Goal: Task Accomplishment & Management: Manage account settings

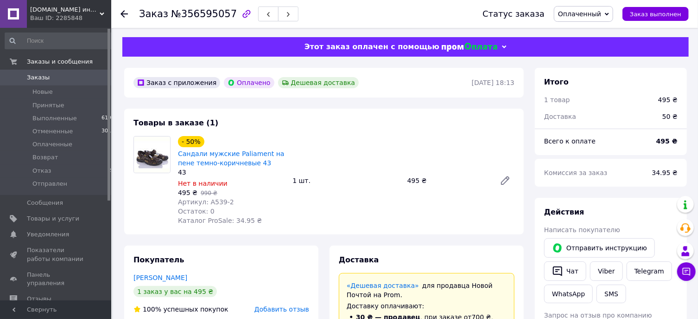
click at [34, 79] on span "Заказы" at bounding box center [38, 77] width 23 height 8
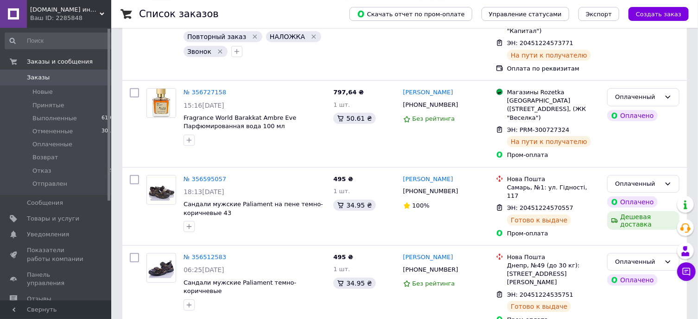
scroll to position [249, 0]
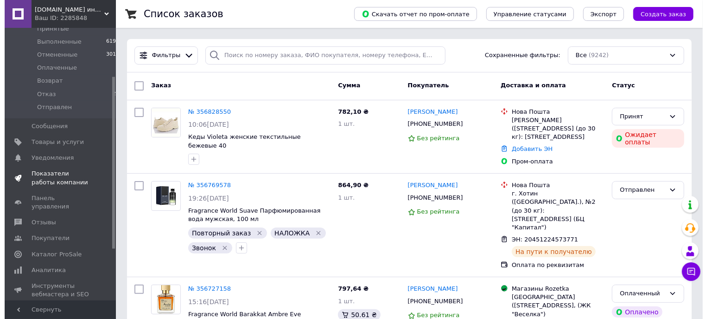
scroll to position [99, 0]
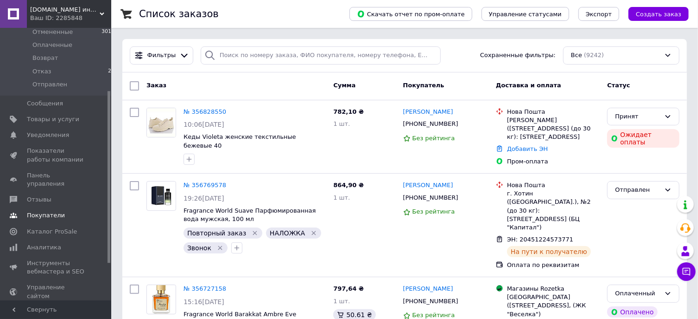
click at [50, 211] on span "Покупатели" at bounding box center [46, 215] width 38 height 8
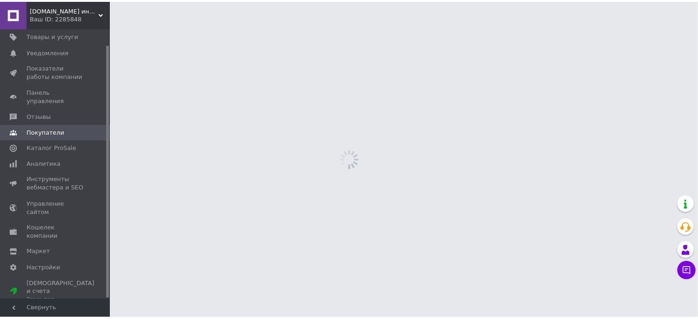
scroll to position [17, 0]
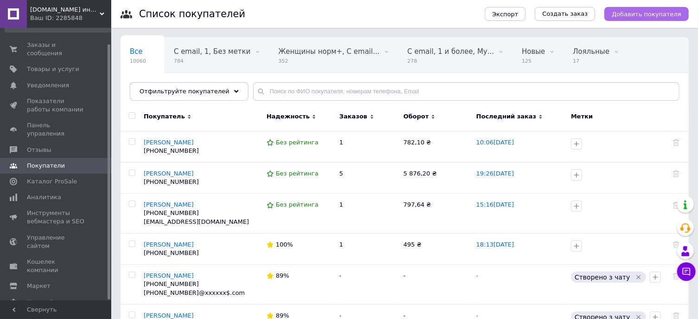
click at [673, 18] on span "Добавить покупателя" at bounding box center [647, 14] width 70 height 7
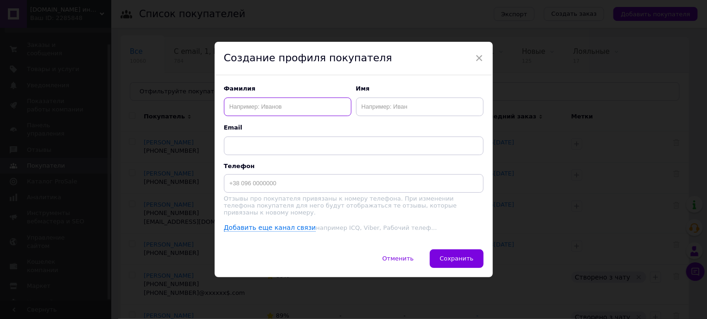
click at [305, 102] on input "text" at bounding box center [288, 106] width 128 height 19
type input "Токар"
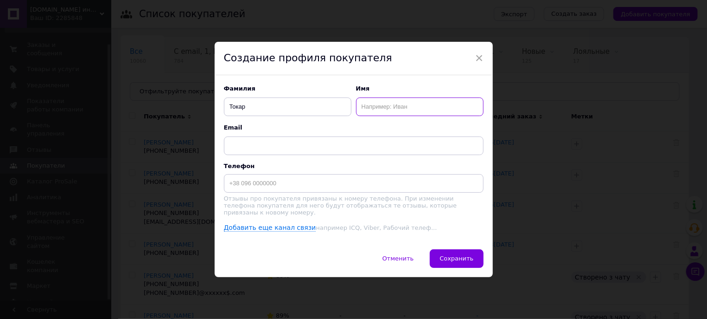
click at [425, 104] on input "text" at bounding box center [420, 106] width 128 height 19
type input "Вадим"
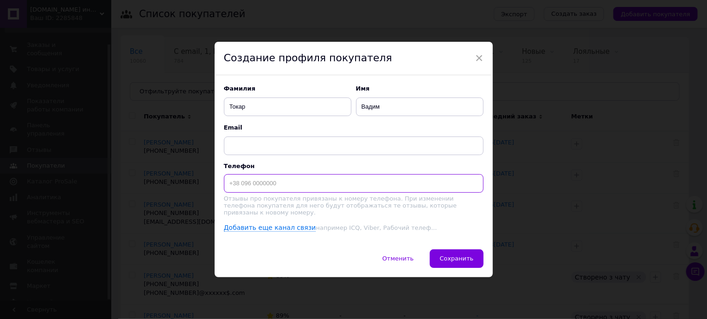
click at [363, 191] on input at bounding box center [354, 183] width 260 height 19
type input "[PHONE_NUMBER]"
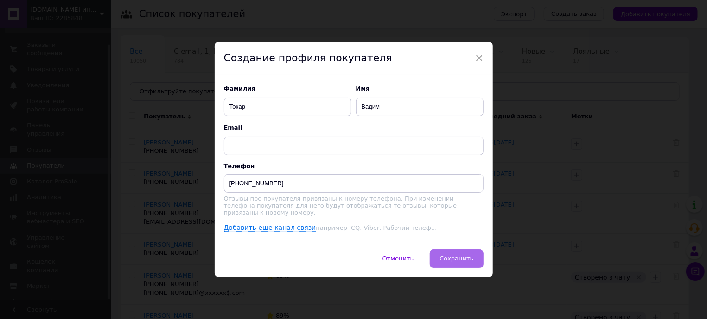
click at [469, 257] on span "Сохранить" at bounding box center [457, 258] width 34 height 7
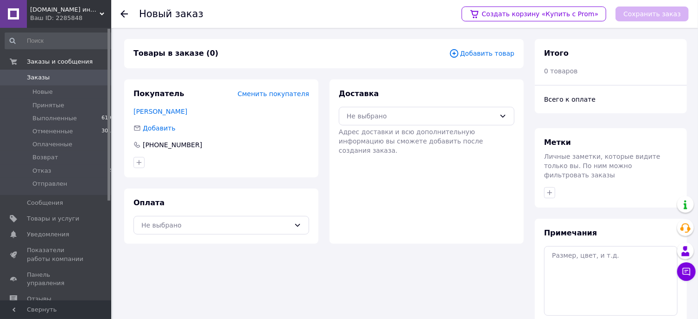
click at [493, 53] on span "Добавить товар" at bounding box center [481, 53] width 65 height 10
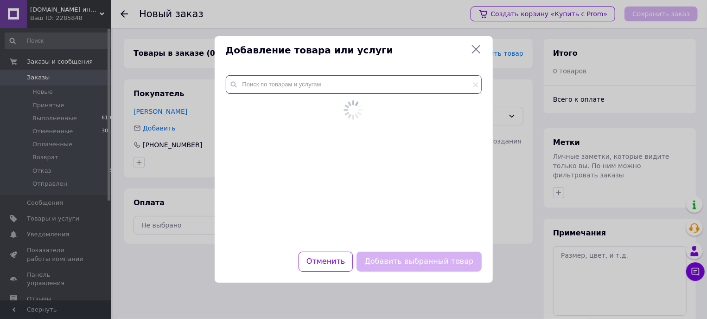
click at [287, 87] on input "text" at bounding box center [354, 84] width 256 height 19
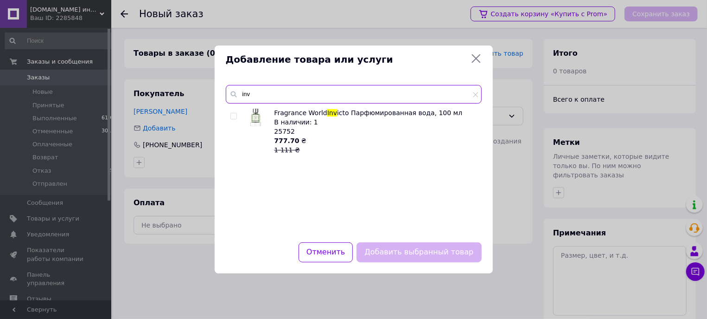
type input "inv"
click at [235, 117] on input "checkbox" at bounding box center [233, 116] width 6 height 6
checkbox input "true"
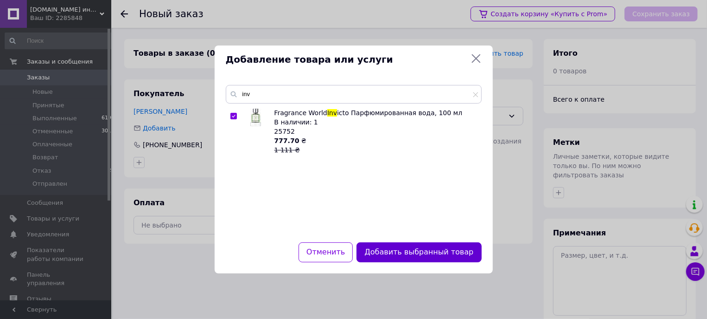
click at [454, 257] on button "Добавить выбранный товар" at bounding box center [419, 252] width 125 height 20
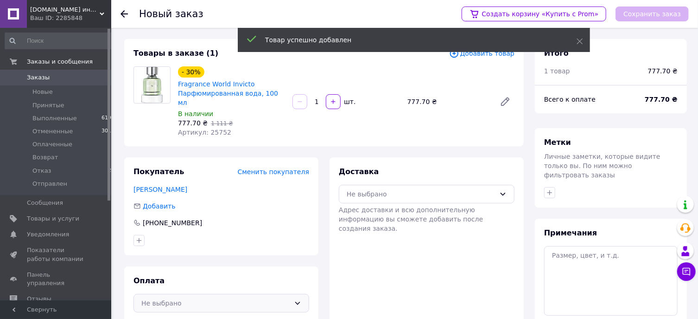
click at [208, 298] on div "Не выбрано" at bounding box center [215, 303] width 149 height 10
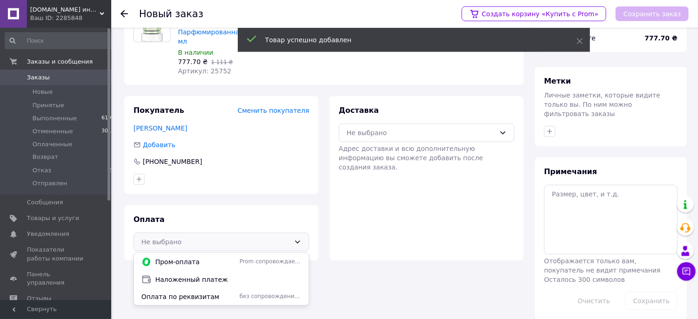
scroll to position [64, 0]
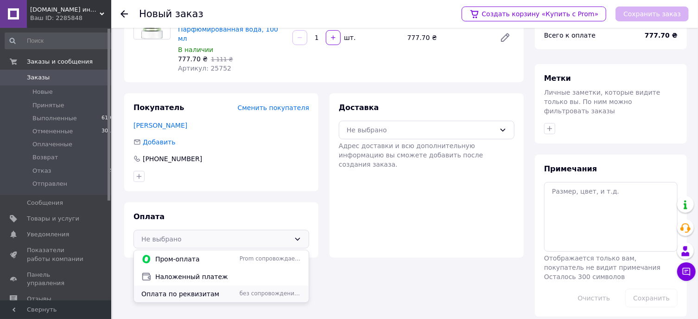
click at [183, 289] on span "Оплата по реквизитам" at bounding box center [188, 293] width 95 height 9
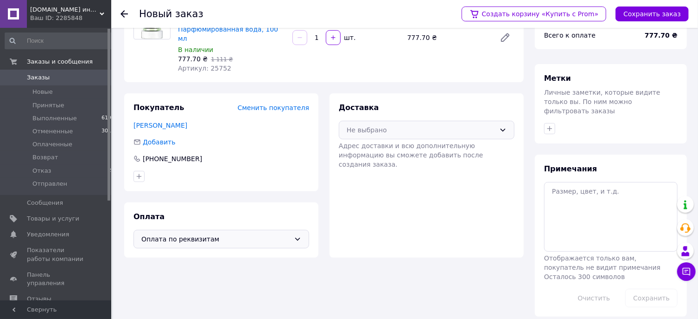
click at [378, 125] on div "Не выбрано" at bounding box center [421, 130] width 149 height 10
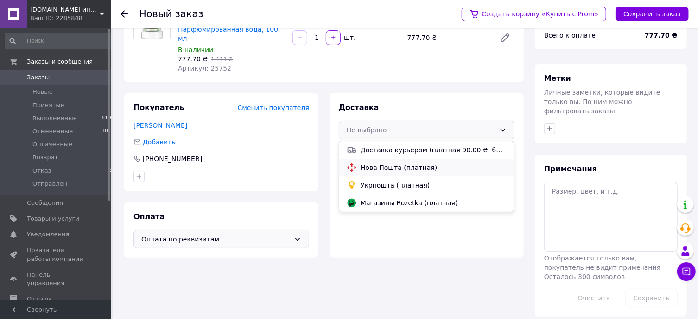
click at [378, 163] on span "Нова Пошта (платная)" at bounding box center [434, 167] width 146 height 9
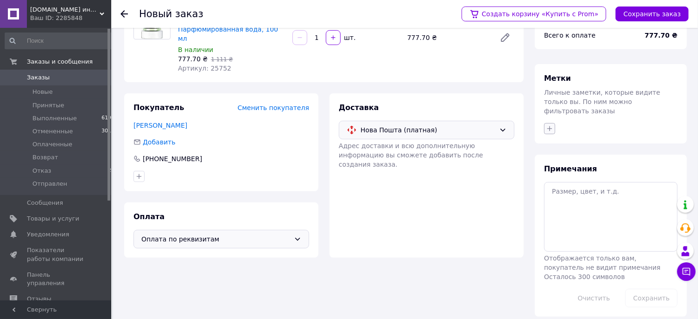
click at [550, 126] on icon "button" at bounding box center [550, 128] width 5 height 5
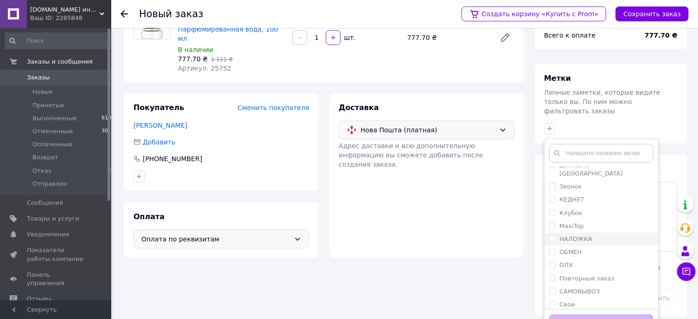
scroll to position [99, 0]
click at [554, 223] on input "НАЛОЖКА" at bounding box center [552, 226] width 6 height 6
checkbox input "true"
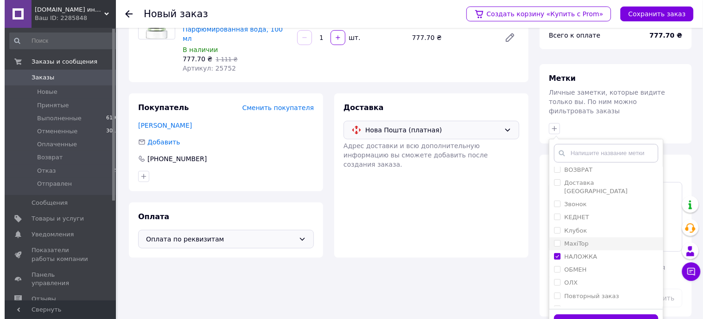
scroll to position [50, 0]
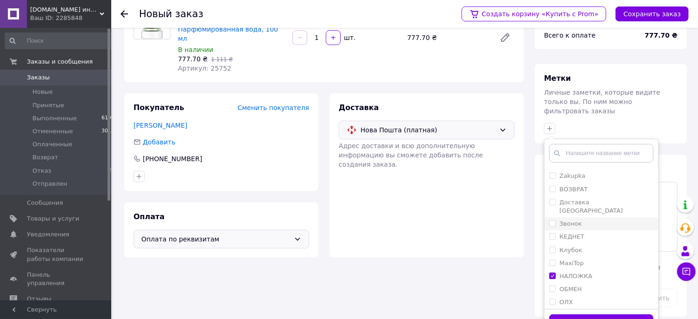
click at [560, 219] on label "Звонок" at bounding box center [565, 223] width 32 height 8
click at [555, 220] on input "Звонок" at bounding box center [552, 223] width 6 height 6
checkbox input "true"
click at [594, 314] on button "Добавить метку" at bounding box center [601, 323] width 104 height 18
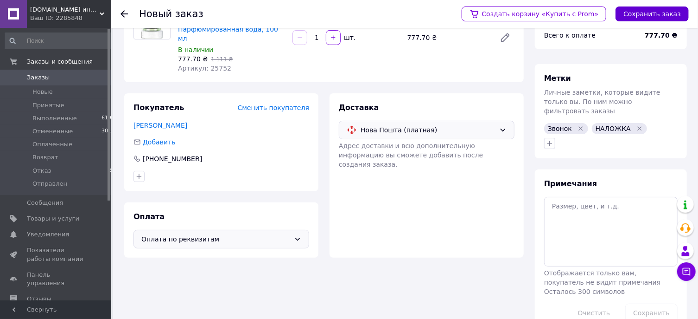
click at [648, 16] on button "Сохранить заказ" at bounding box center [652, 13] width 73 height 15
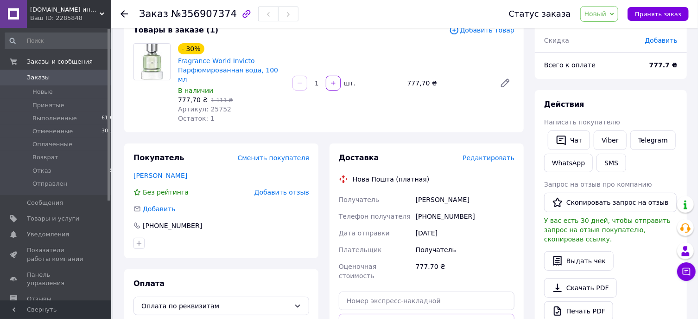
click at [486, 154] on span "Редактировать" at bounding box center [489, 157] width 52 height 7
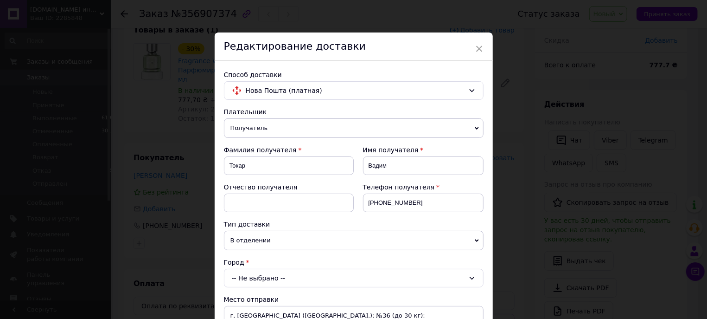
scroll to position [105, 0]
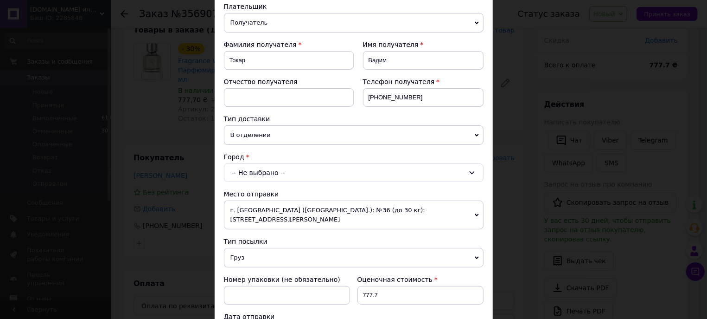
click at [257, 180] on div "-- Не выбрано --" at bounding box center [354, 172] width 260 height 19
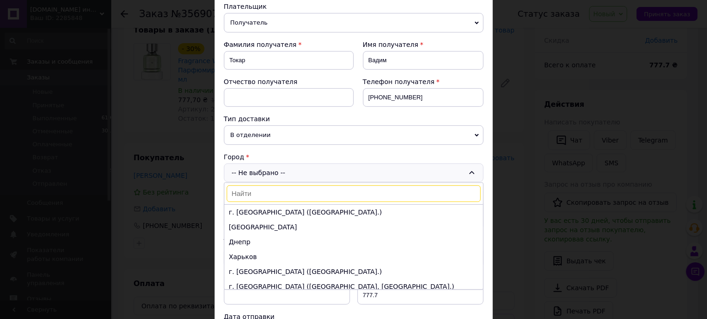
type input "k"
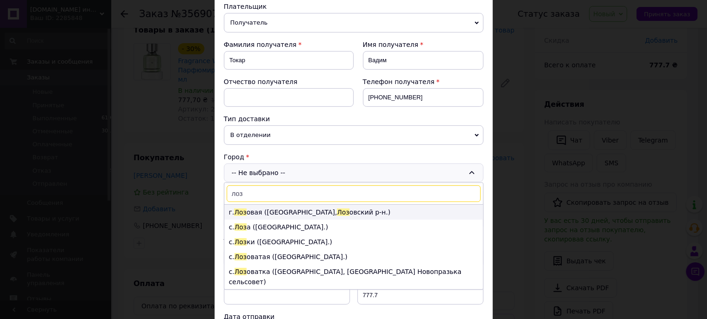
type input "лоз"
click at [270, 212] on li "г. Лоз овая (Харьковская обл., Лоз овский р-н.)" at bounding box center [353, 211] width 259 height 15
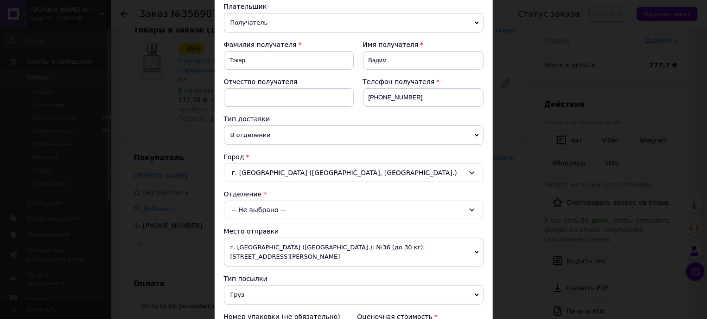
click at [270, 212] on div "-- Не выбрано --" at bounding box center [354, 209] width 260 height 19
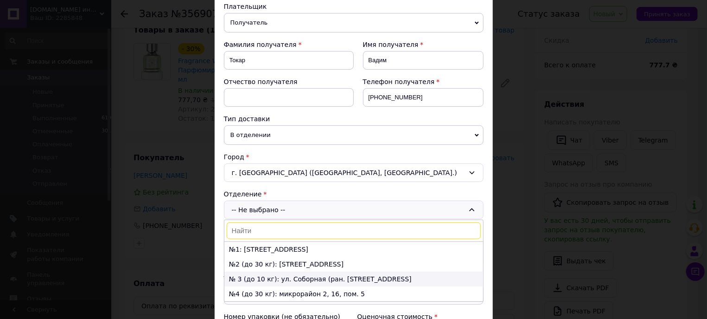
click at [271, 278] on li "№ 3 (до 10 кг): ул. Соборная (ран. Володарского), 23" at bounding box center [353, 278] width 259 height 15
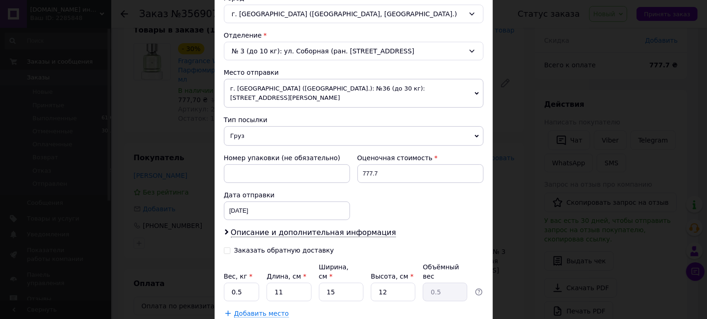
scroll to position [315, 0]
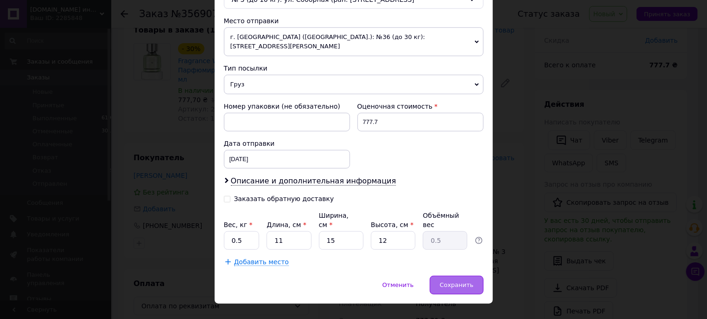
click at [447, 275] on div "Сохранить" at bounding box center [456, 284] width 53 height 19
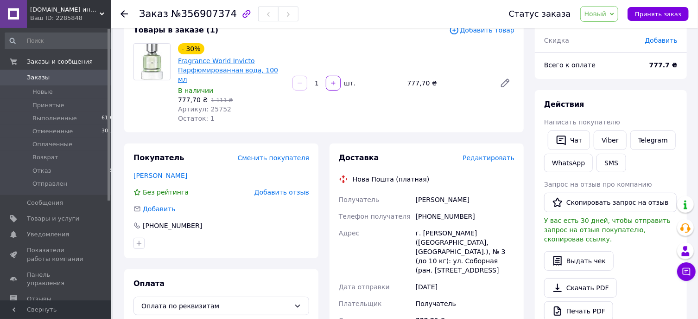
click at [223, 72] on link "Fragrance World Invicto Парфюмированная вода, 100 мл" at bounding box center [228, 70] width 100 height 26
click at [610, 137] on link "Viber" at bounding box center [610, 139] width 32 height 19
click at [502, 154] on span "Редактировать" at bounding box center [489, 157] width 52 height 7
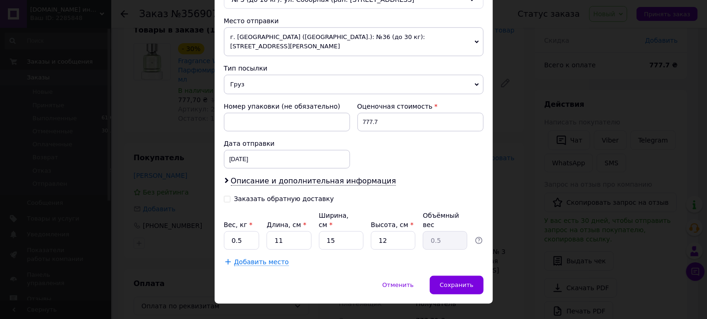
click at [224, 195] on input "Заказать обратную доставку" at bounding box center [227, 198] width 6 height 6
checkbox input "true"
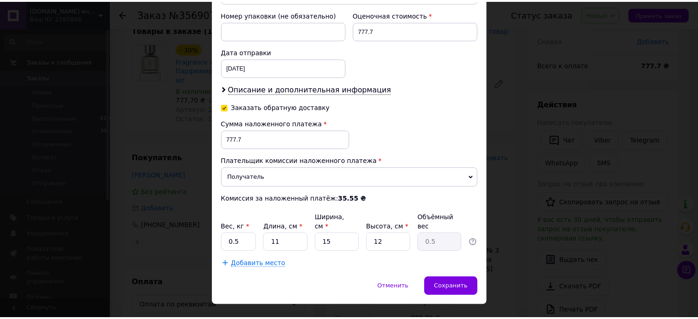
scroll to position [409, 0]
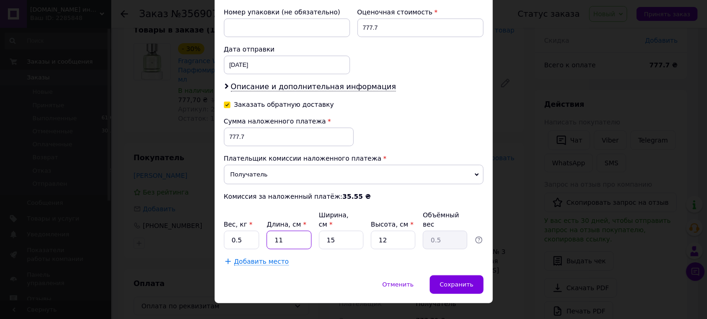
drag, startPoint x: 292, startPoint y: 226, endPoint x: 227, endPoint y: 220, distance: 64.7
click at [267, 230] on input "11" at bounding box center [289, 239] width 45 height 19
type input "2"
type input "0.1"
type input "24"
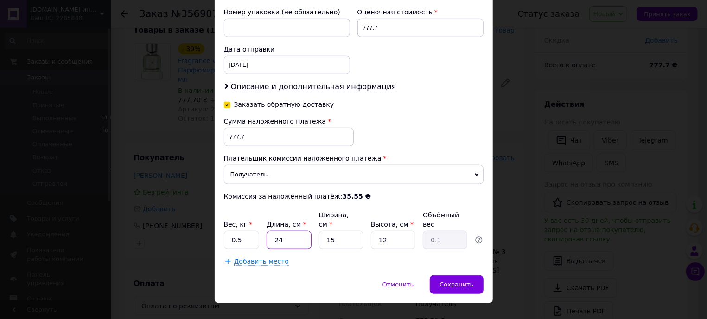
type input "1.08"
type input "24"
click at [327, 230] on input "15" at bounding box center [341, 239] width 45 height 19
type input "17"
type input "1.22"
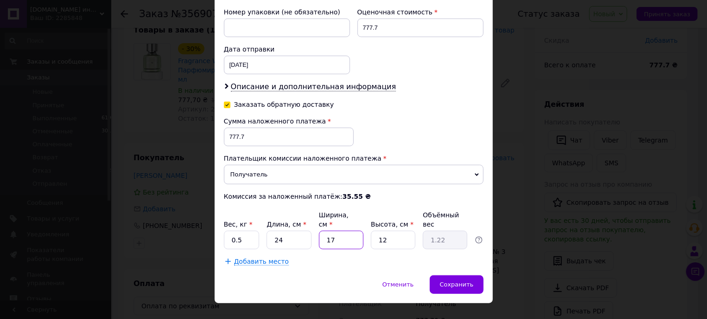
type input "17"
drag, startPoint x: 385, startPoint y: 227, endPoint x: 352, endPoint y: 226, distance: 33.4
click at [371, 230] on input "12" at bounding box center [393, 239] width 45 height 19
type input "9"
type input "0.92"
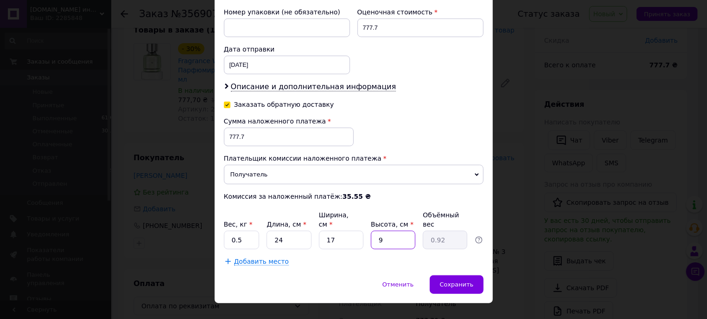
type input "9"
drag, startPoint x: 239, startPoint y: 223, endPoint x: 225, endPoint y: 223, distance: 14.4
click at [225, 230] on input "0.5" at bounding box center [242, 239] width 36 height 19
type input "1"
click at [466, 281] on span "Сохранить" at bounding box center [457, 284] width 34 height 7
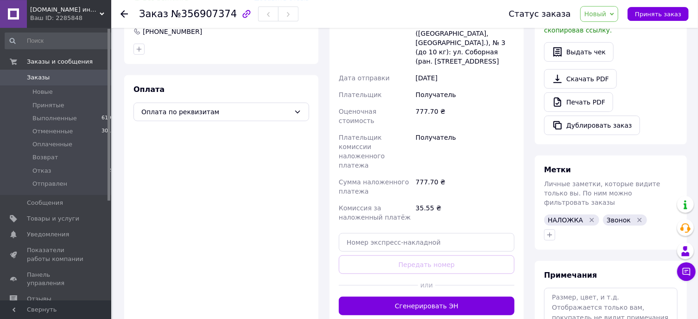
scroll to position [313, 0]
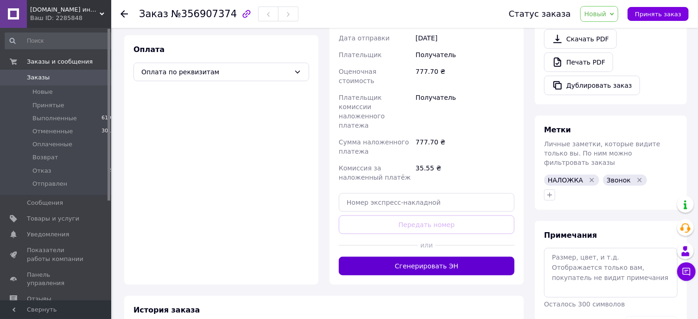
click at [421, 256] on button "Сгенерировать ЭН" at bounding box center [427, 265] width 176 height 19
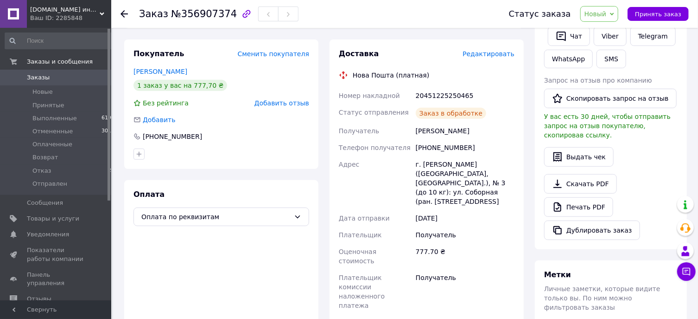
scroll to position [163, 0]
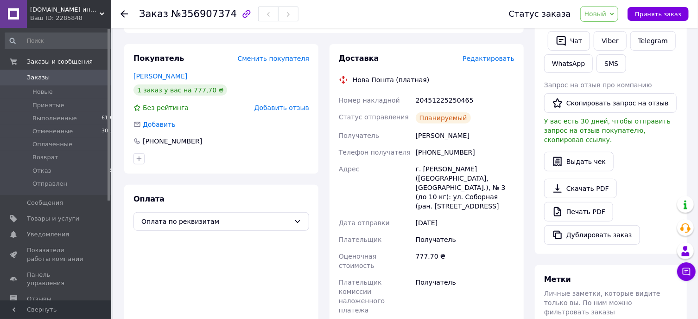
click at [606, 8] on span "Новый" at bounding box center [600, 14] width 38 height 16
click at [606, 99] on li "Отправлен" at bounding box center [605, 106] width 49 height 14
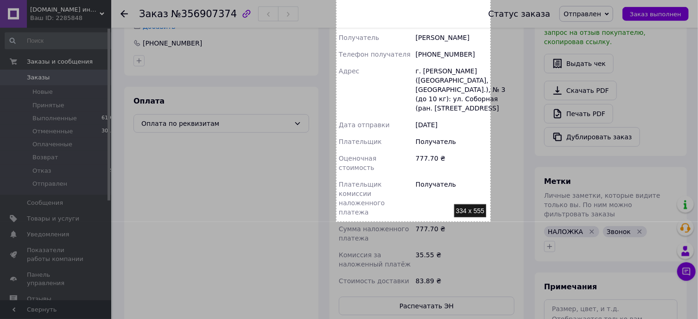
scroll to position [263, 0]
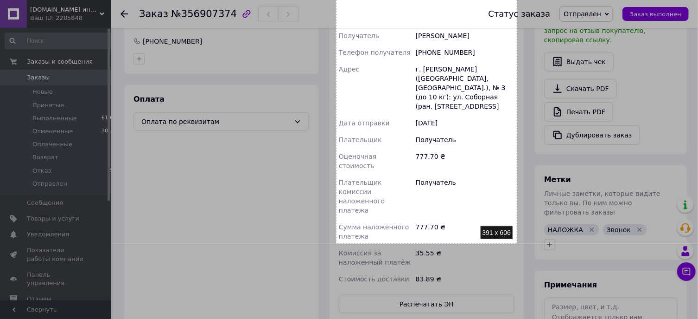
drag, startPoint x: 336, startPoint y: 62, endPoint x: 517, endPoint y: 243, distance: 256.7
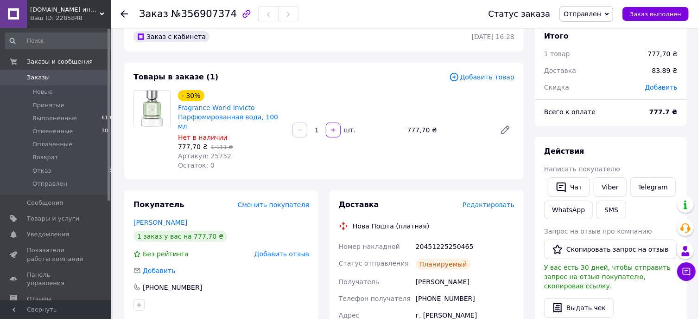
scroll to position [14, 0]
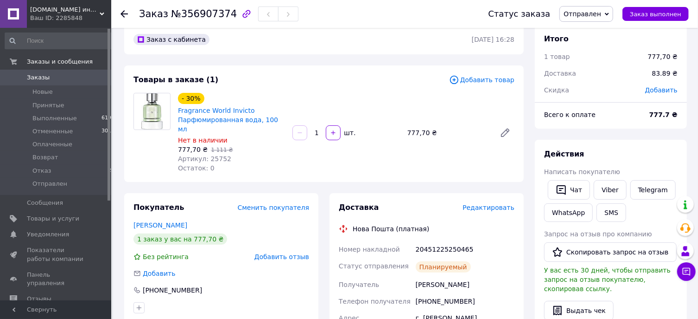
click at [36, 79] on span "Заказы" at bounding box center [38, 77] width 23 height 8
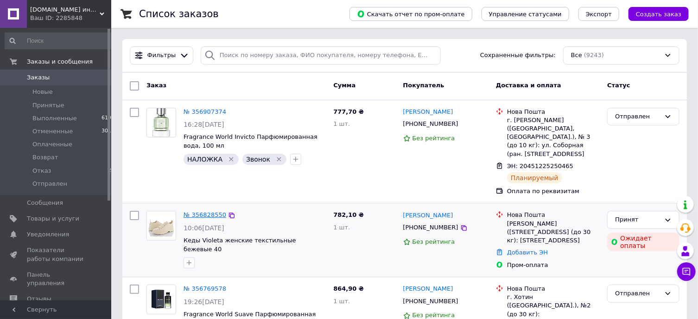
click at [194, 211] on link "№ 356828550" at bounding box center [205, 214] width 43 height 7
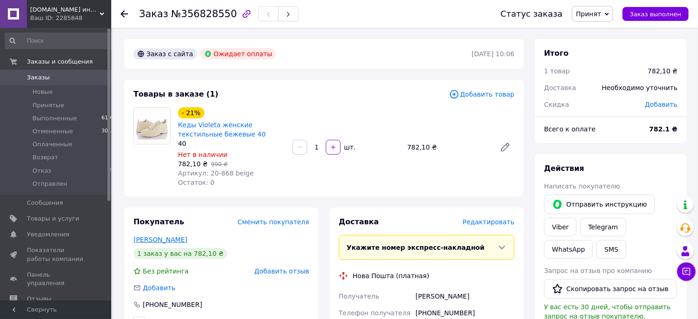
click at [175, 239] on link "Заец Людмила" at bounding box center [161, 239] width 54 height 7
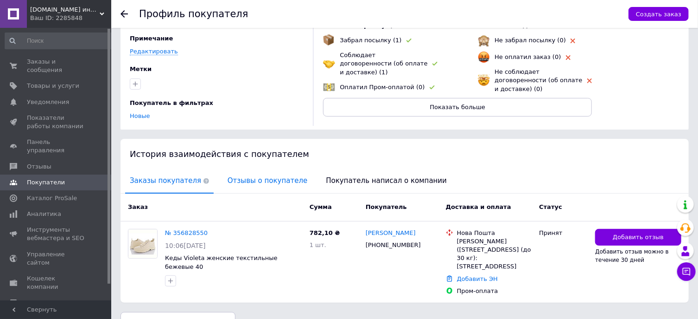
click at [265, 173] on span "Отзывы о покупателе" at bounding box center [267, 181] width 89 height 24
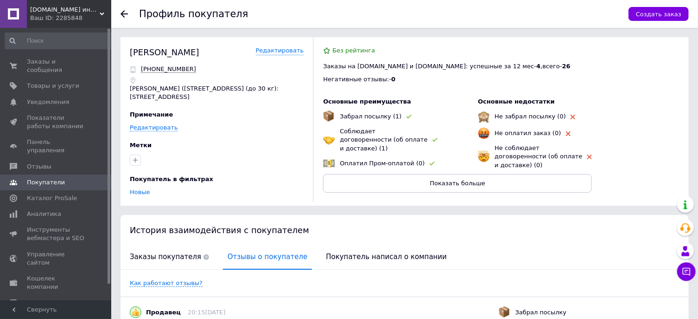
click at [126, 14] on use at bounding box center [124, 13] width 7 height 7
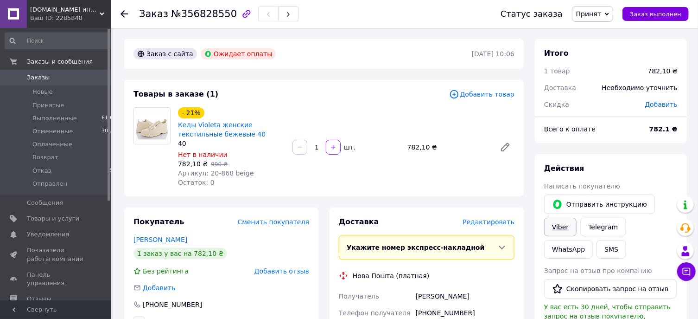
click at [555, 229] on link "Viber" at bounding box center [560, 226] width 32 height 19
click at [227, 126] on link "Кеды Violeta женские текстильные бежевые 40" at bounding box center [222, 129] width 88 height 17
click at [198, 128] on link "Кеды Violeta женские текстильные бежевые 40" at bounding box center [222, 129] width 88 height 17
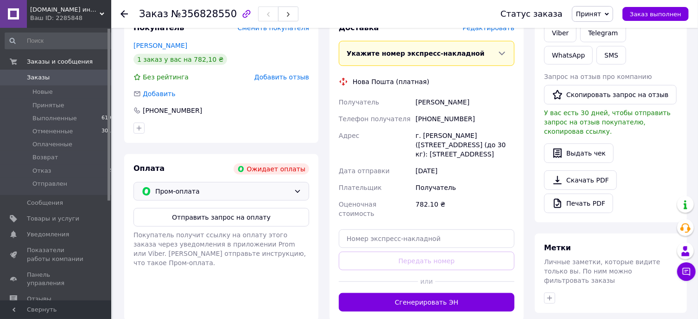
scroll to position [198, 0]
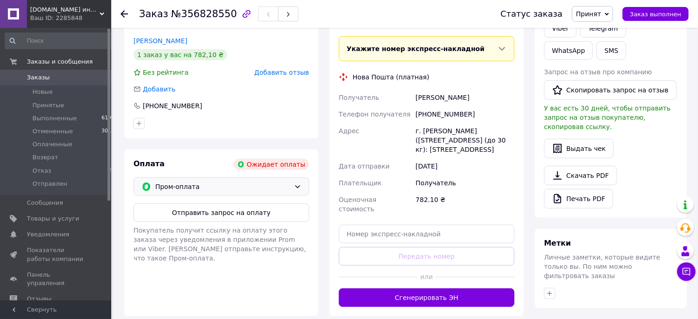
click at [249, 185] on span "Пром-оплата" at bounding box center [222, 186] width 135 height 10
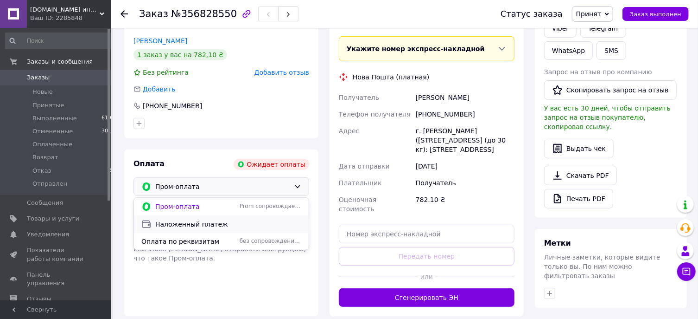
click at [191, 227] on span "Наложенный платеж" at bounding box center [228, 223] width 146 height 9
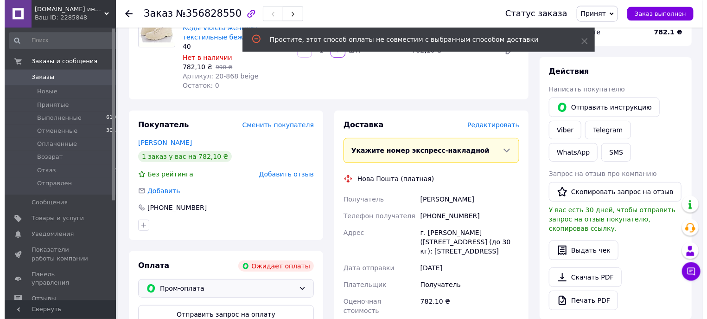
scroll to position [50, 0]
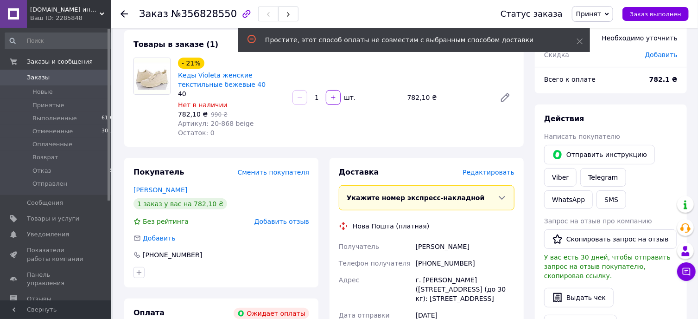
click at [506, 176] on span "Редактировать" at bounding box center [489, 171] width 52 height 7
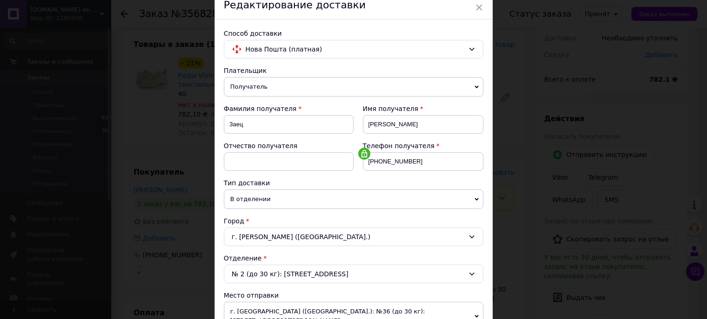
scroll to position [52, 0]
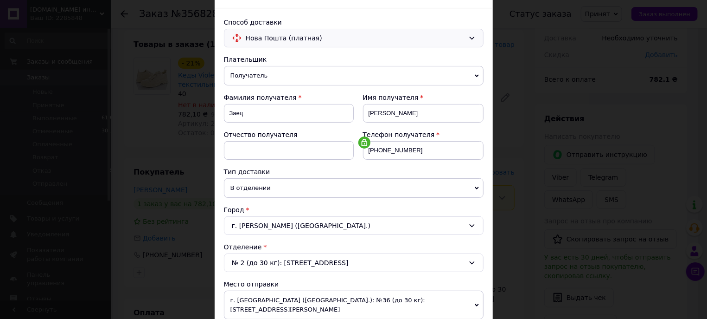
click at [302, 41] on span "Нова Пошта (платная)" at bounding box center [355, 38] width 219 height 10
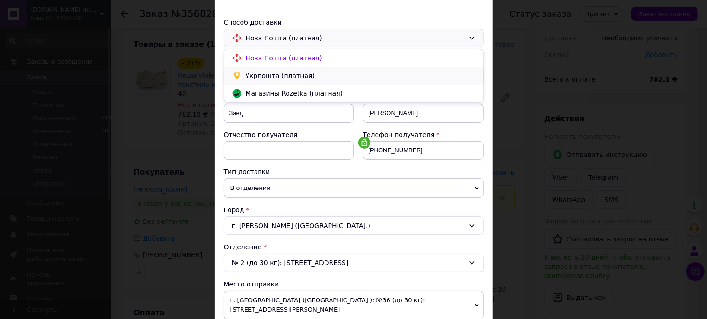
click at [274, 74] on span "Укрпошта (платная)" at bounding box center [361, 75] width 230 height 9
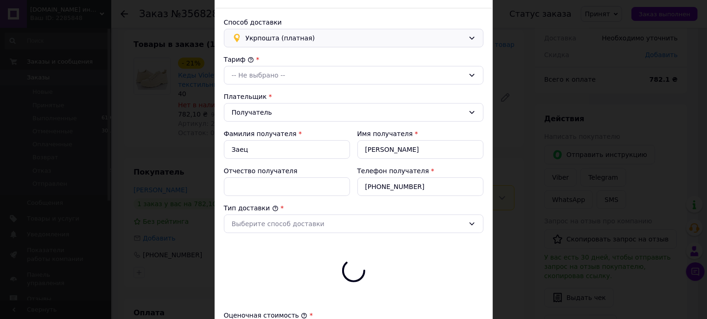
type input "782.1"
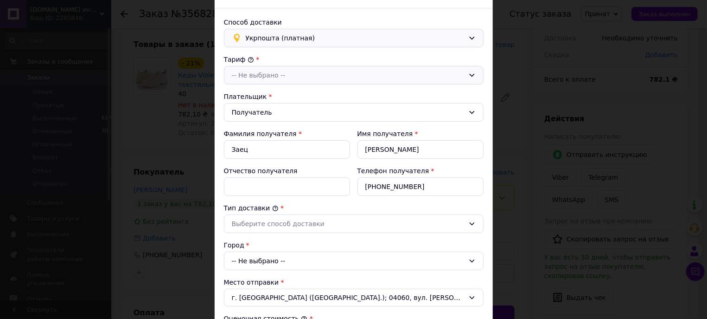
click at [269, 78] on div "-- Не выбрано --" at bounding box center [348, 75] width 233 height 10
click at [252, 97] on li "Стандарт" at bounding box center [353, 95] width 259 height 18
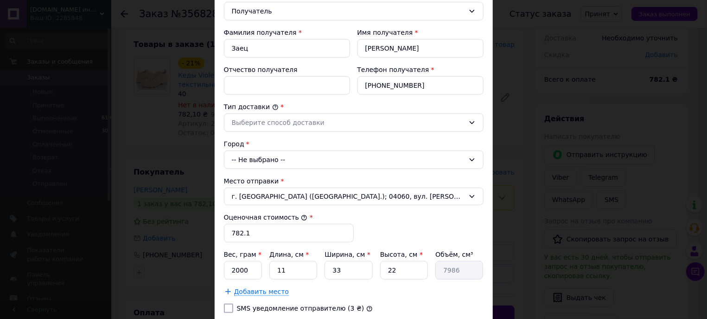
scroll to position [158, 0]
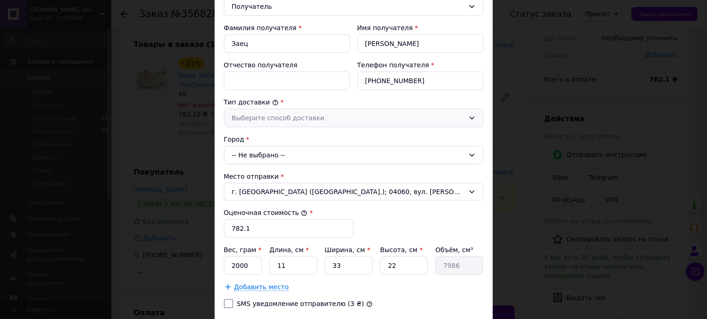
click at [280, 124] on div "Выберите способ доставки" at bounding box center [354, 118] width 260 height 19
click at [268, 140] on li "Склад - склад" at bounding box center [353, 138] width 259 height 18
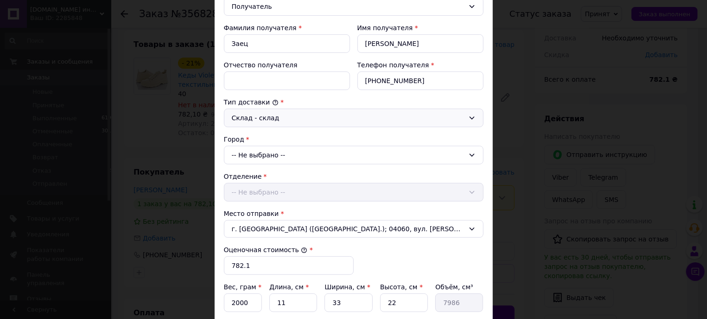
click at [260, 155] on div "-- Не выбрано --" at bounding box center [354, 155] width 260 height 19
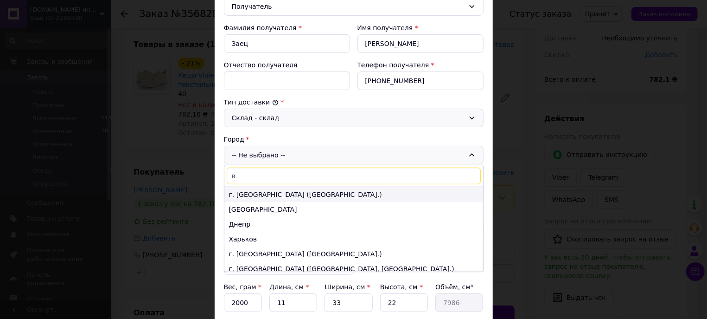
type input "ва"
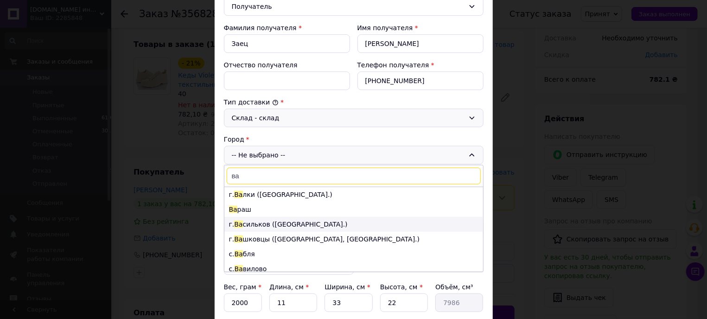
click at [278, 223] on li "г. Ва сильков (Киевская обл.)" at bounding box center [353, 224] width 259 height 15
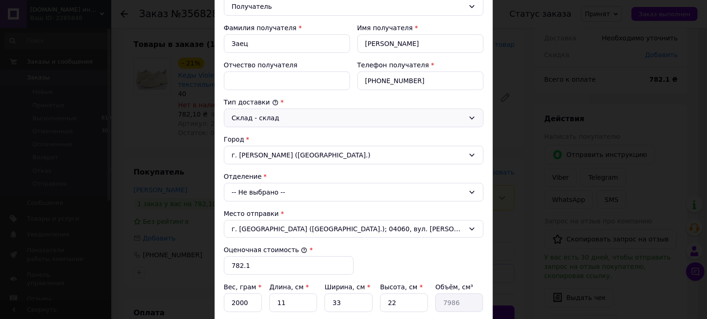
click at [262, 189] on div "-- Не выбрано --" at bounding box center [354, 192] width 260 height 19
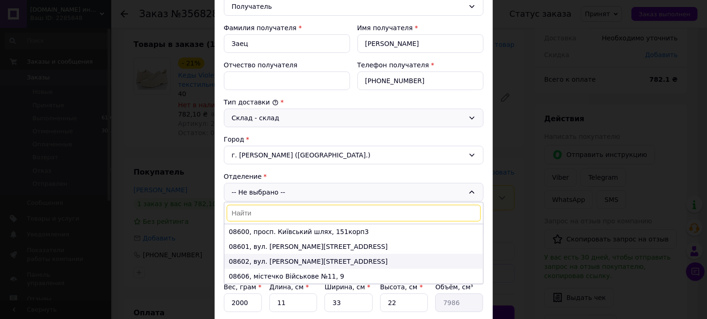
click at [263, 258] on li "08602, вул. Гетьмана Сагайдачного, 36" at bounding box center [353, 261] width 259 height 15
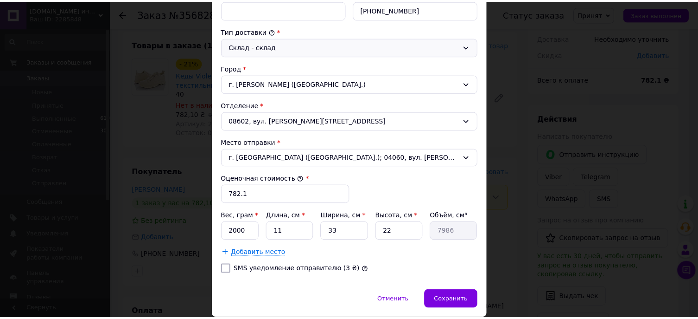
scroll to position [263, 0]
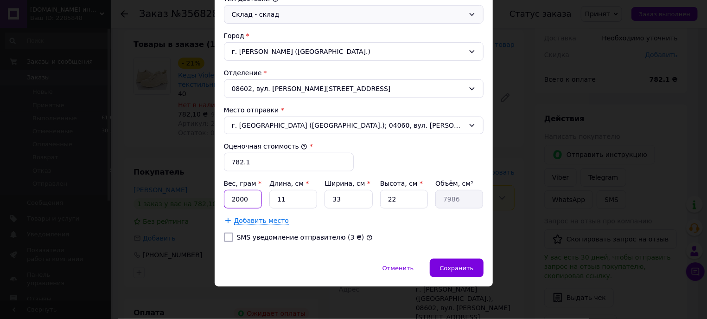
drag, startPoint x: 247, startPoint y: 197, endPoint x: 201, endPoint y: 200, distance: 46.5
click at [224, 200] on input "2000" at bounding box center [243, 199] width 38 height 19
type input "861"
drag, startPoint x: 283, startPoint y: 200, endPoint x: 244, endPoint y: 200, distance: 38.9
click at [269, 200] on input "11" at bounding box center [293, 199] width 48 height 19
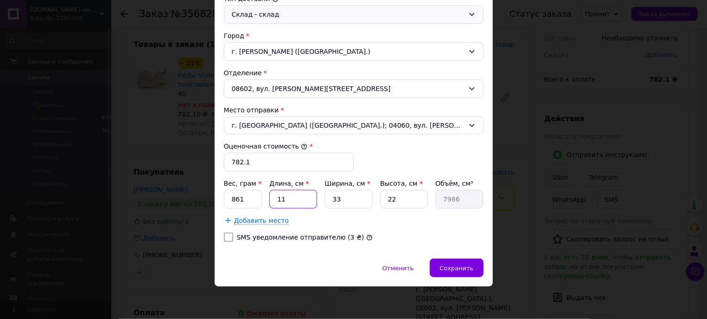
type input "3"
type input "2178"
type input "34"
type input "24684"
type input "3"
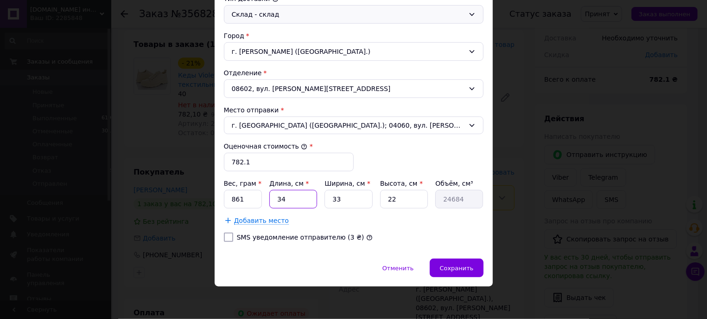
type input "2178"
type input "31"
type input "22506"
type input "31"
drag, startPoint x: 334, startPoint y: 201, endPoint x: 326, endPoint y: 201, distance: 8.8
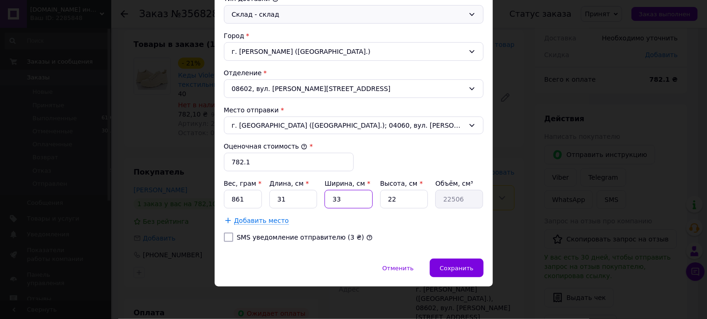
click at [326, 201] on input "33" at bounding box center [349, 199] width 48 height 19
type input "1"
type input "682"
type input "15"
type input "10230"
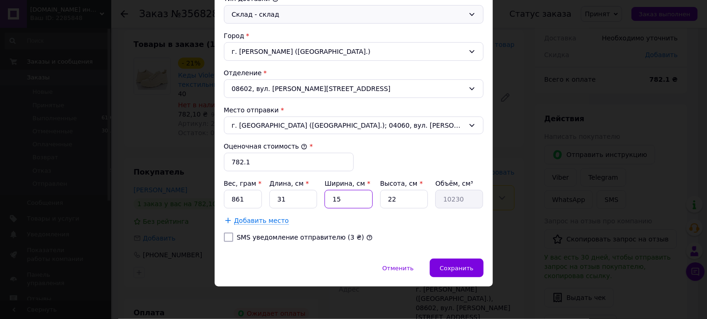
type input "15"
drag, startPoint x: 392, startPoint y: 198, endPoint x: 377, endPoint y: 199, distance: 15.4
click at [380, 199] on input "22" at bounding box center [404, 199] width 48 height 19
type input "1"
type input "465"
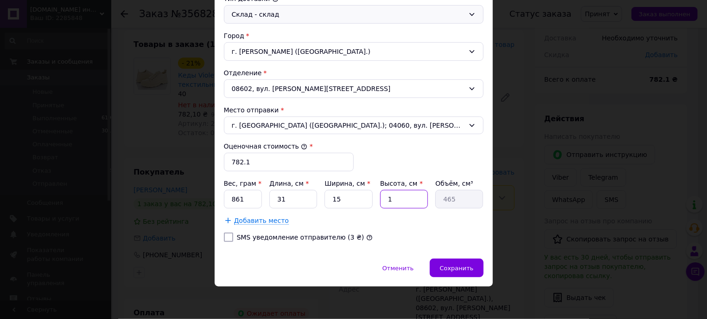
type input "11"
type input "5115"
type input "11"
click at [459, 266] on span "Сохранить" at bounding box center [457, 267] width 34 height 7
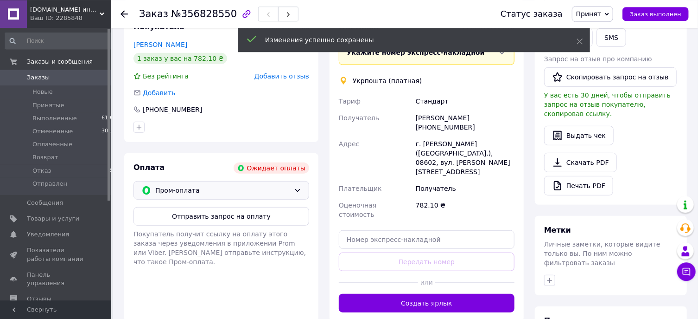
scroll to position [198, 0]
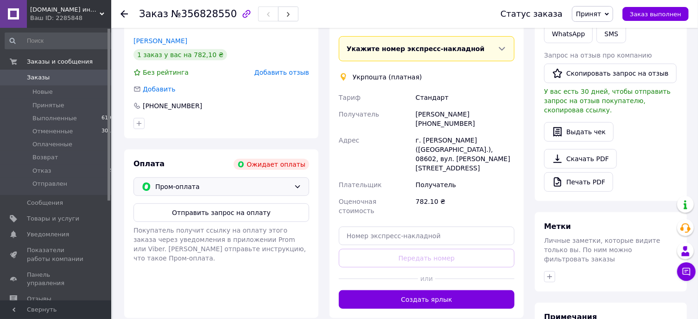
click at [225, 194] on div "Пром-оплата" at bounding box center [222, 186] width 176 height 19
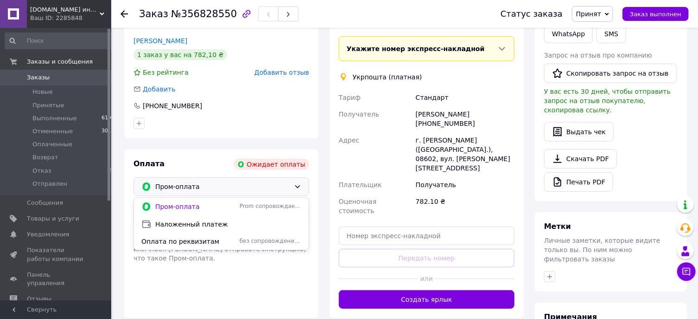
click at [170, 227] on span "Наложенный платеж" at bounding box center [228, 223] width 146 height 9
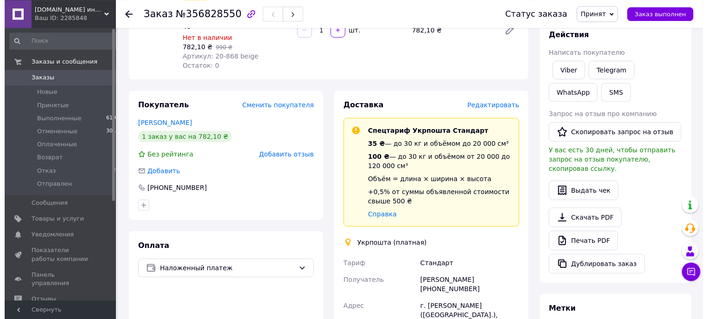
scroll to position [99, 0]
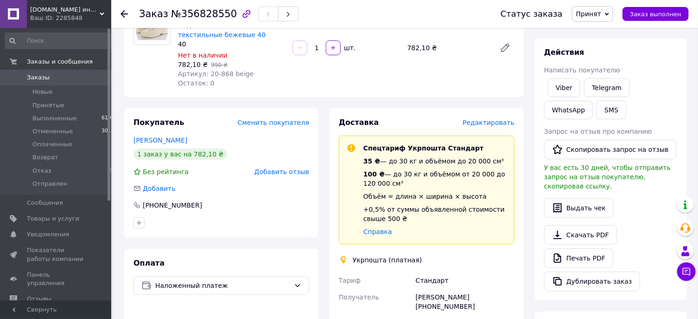
click at [498, 121] on span "Редактировать" at bounding box center [489, 122] width 52 height 7
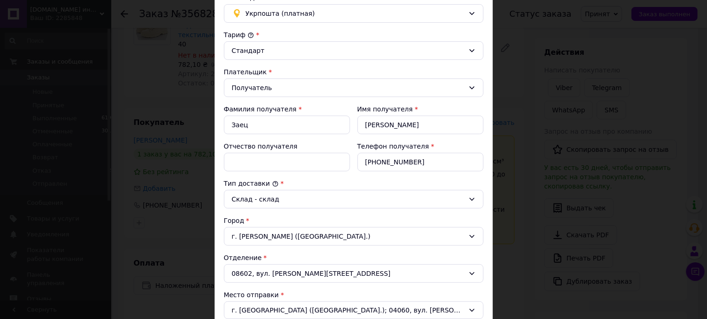
scroll to position [158, 0]
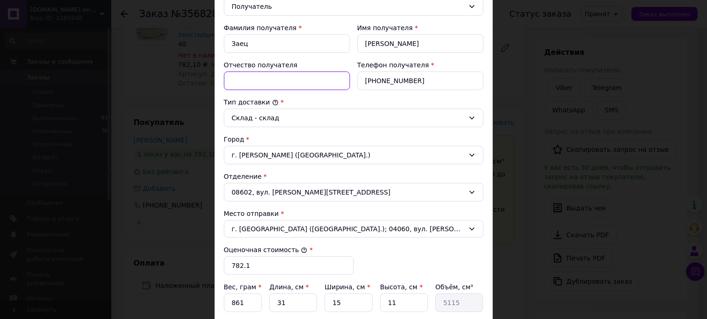
paste input "Федорівна"
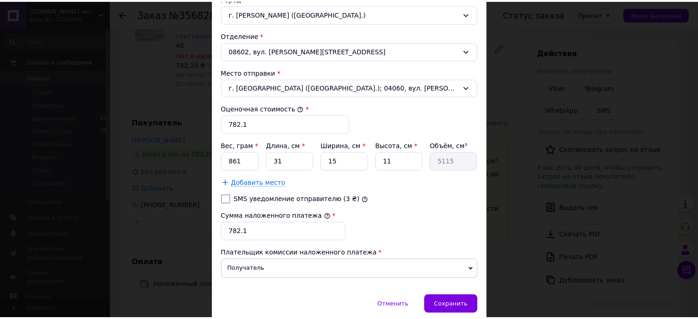
scroll to position [317, 0]
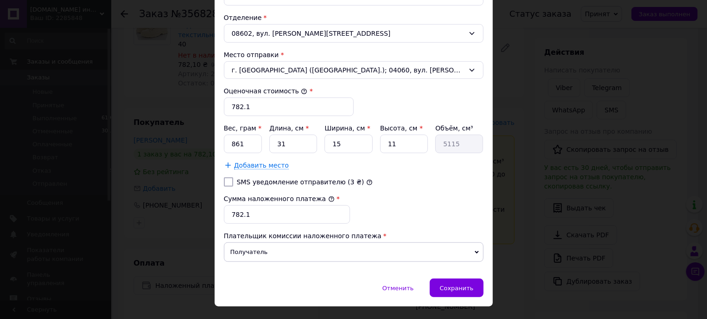
type input "Федорівна"
click at [256, 107] on input "782.1" at bounding box center [289, 106] width 130 height 19
type input "782"
click at [247, 215] on input "782.1" at bounding box center [287, 214] width 126 height 19
type input "782"
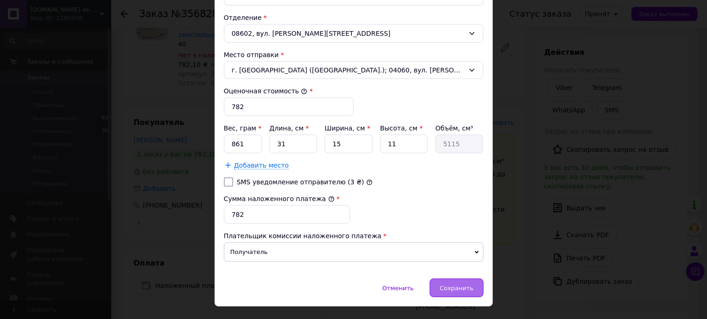
click at [449, 291] on span "Сохранить" at bounding box center [457, 287] width 34 height 7
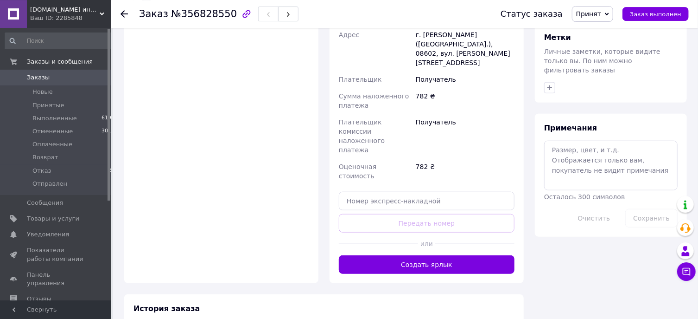
scroll to position [397, 0]
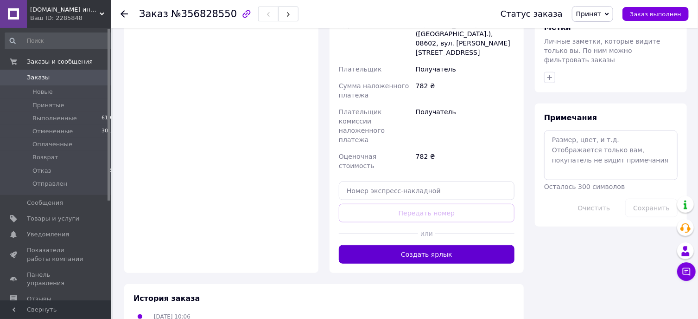
click at [438, 245] on button "Создать ярлык" at bounding box center [427, 254] width 176 height 19
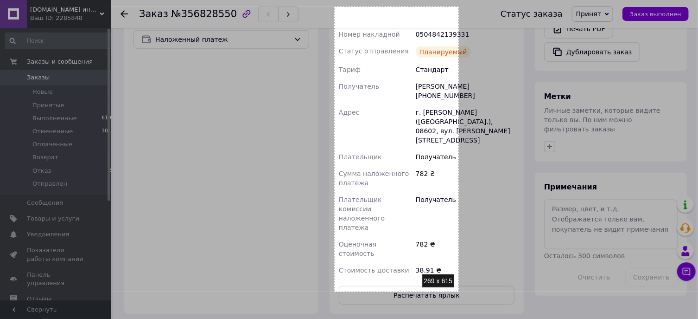
scroll to position [355, 0]
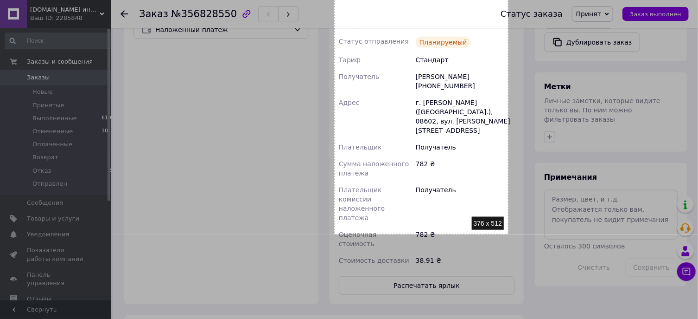
drag, startPoint x: 334, startPoint y: 53, endPoint x: 509, endPoint y: 234, distance: 251.2
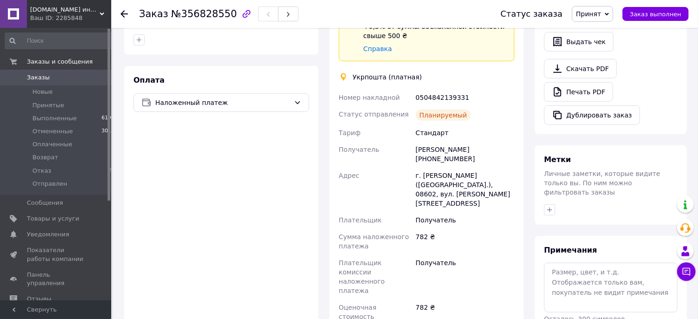
scroll to position [298, 0]
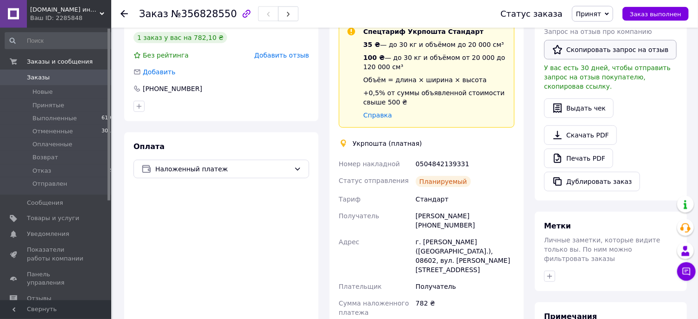
scroll to position [198, 0]
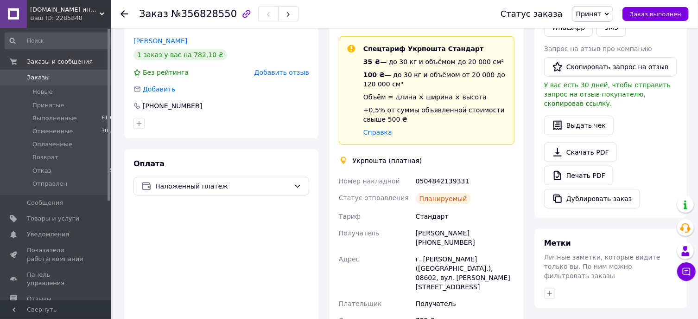
click at [601, 15] on span "Принят" at bounding box center [588, 13] width 25 height 7
click at [604, 104] on li "Отправлен" at bounding box center [597, 102] width 49 height 14
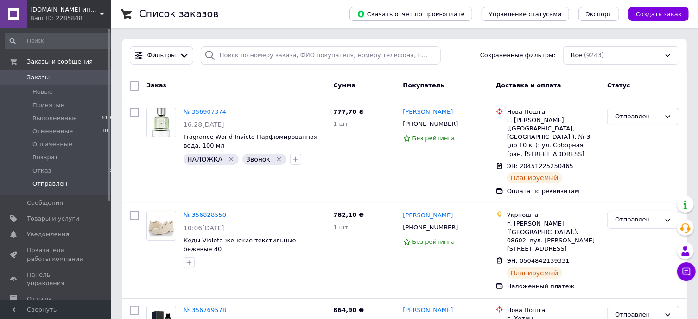
click at [48, 185] on span "Отправлен" at bounding box center [49, 183] width 35 height 8
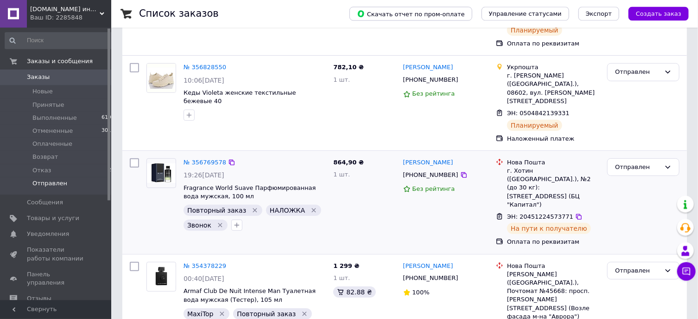
scroll to position [182, 0]
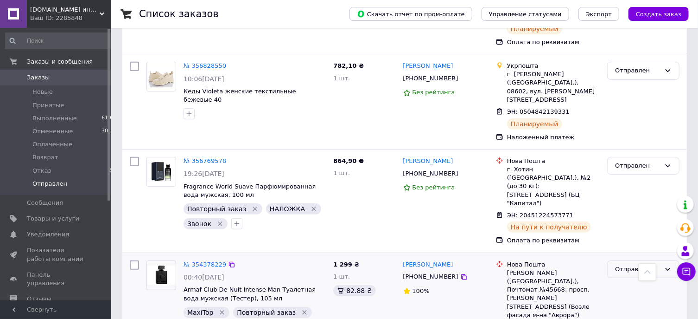
click at [625, 264] on div "Отправлен" at bounding box center [637, 269] width 45 height 10
click at [620, 297] on li "Выполнен" at bounding box center [643, 305] width 71 height 17
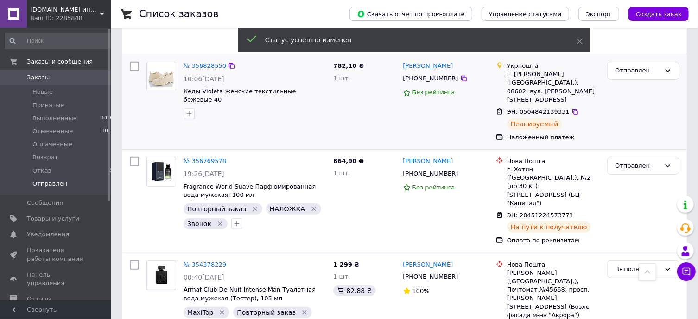
scroll to position [0, 0]
